Goal: Task Accomplishment & Management: Manage account settings

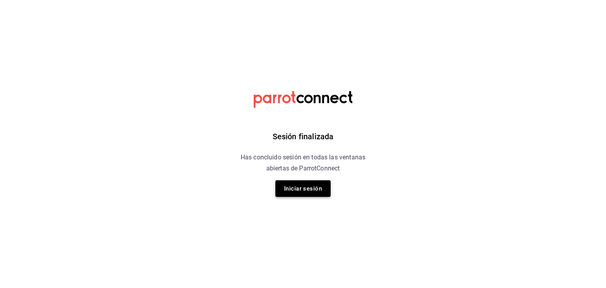
click at [306, 190] on button "Iniciar sesión" at bounding box center [303, 188] width 55 height 17
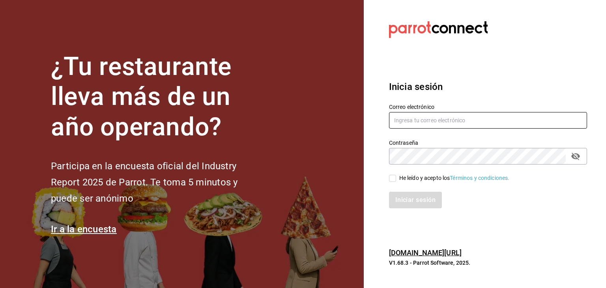
type input "eyragpe@gmail.com"
click at [390, 178] on input "He leído y acepto los Términos y condiciones." at bounding box center [392, 178] width 7 height 7
checkbox input "true"
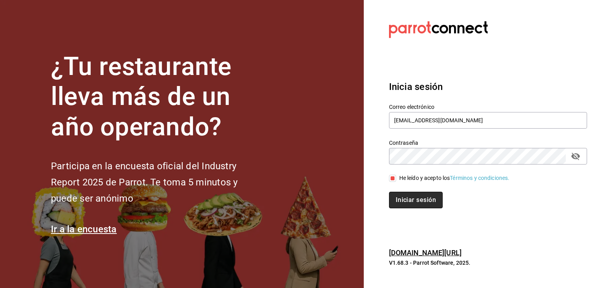
click at [400, 201] on button "Iniciar sesión" at bounding box center [416, 200] width 54 height 17
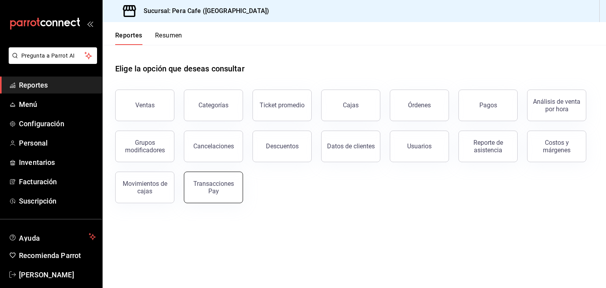
click at [206, 191] on div "Transacciones Pay" at bounding box center [213, 187] width 49 height 15
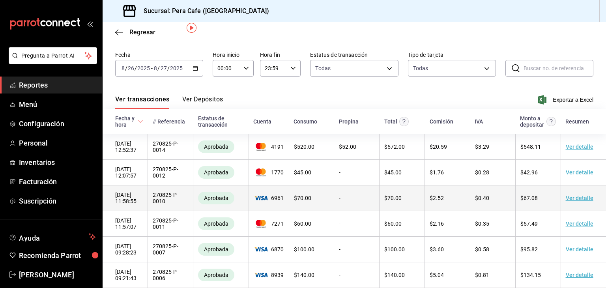
scroll to position [17, 0]
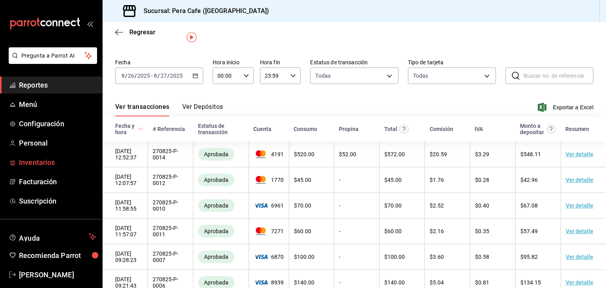
click at [26, 165] on span "Inventarios" at bounding box center [57, 162] width 77 height 11
